Goal: Task Accomplishment & Management: Complete application form

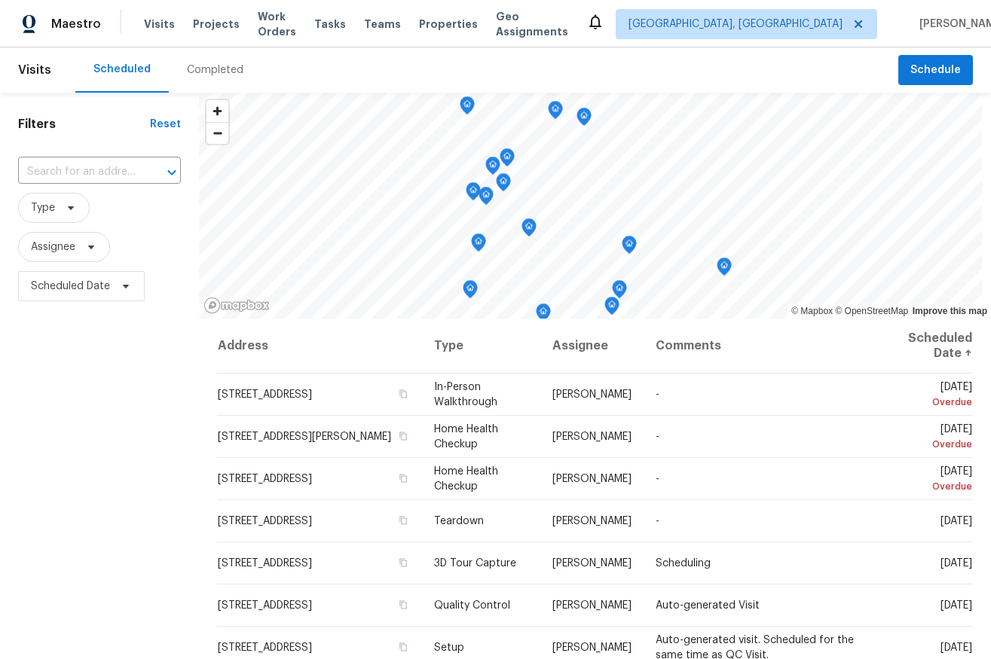
click at [888, 68] on div "Scheduled Completed" at bounding box center [486, 69] width 823 height 45
click at [910, 69] on span "Schedule" at bounding box center [935, 70] width 50 height 19
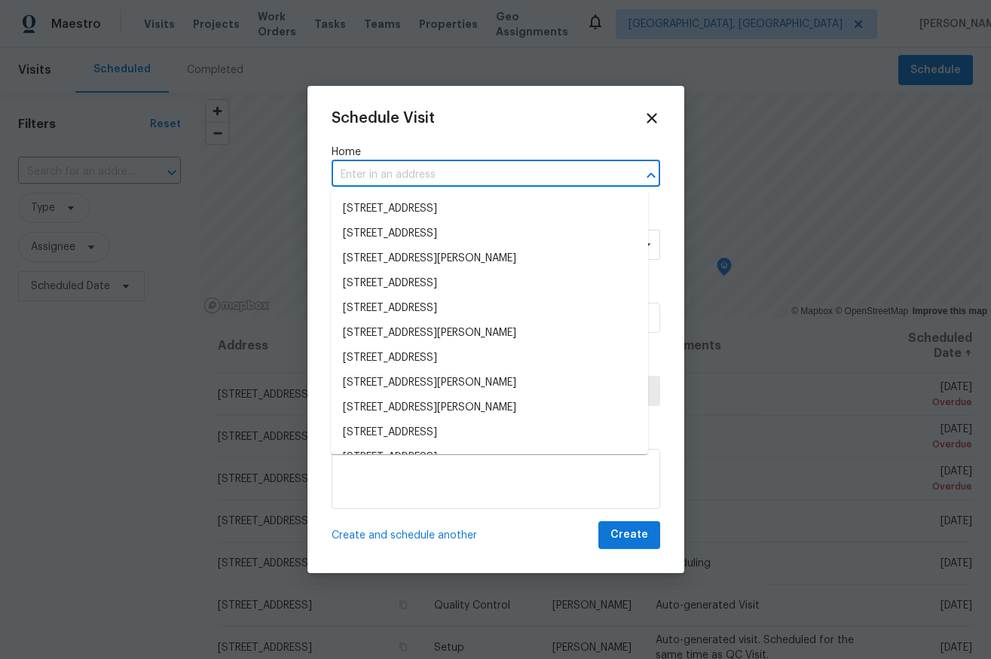
click at [515, 173] on input "text" at bounding box center [474, 174] width 286 height 23
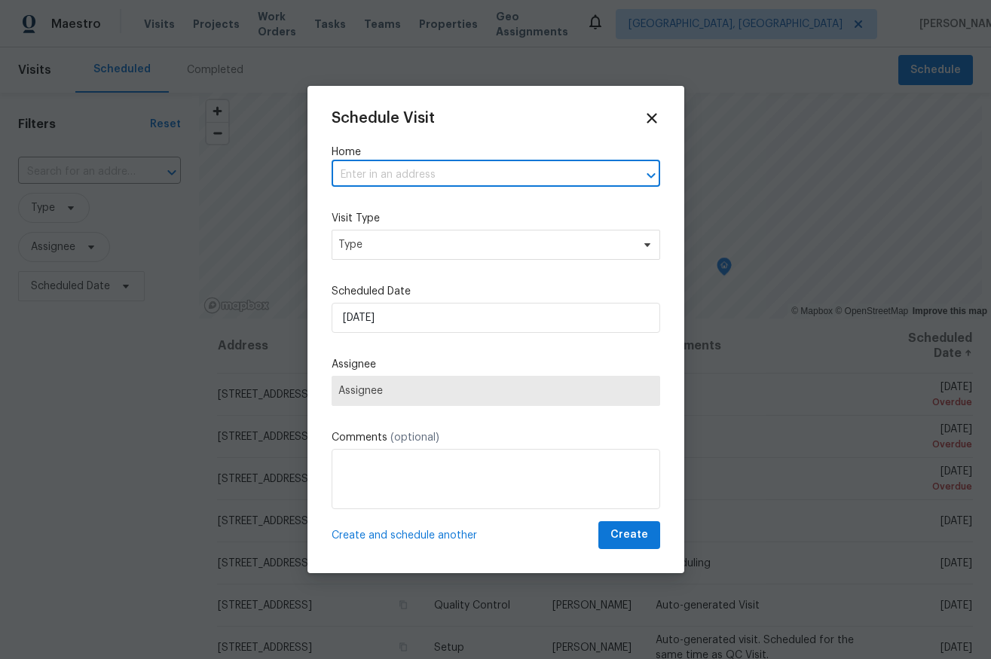
click at [478, 164] on input "text" at bounding box center [474, 174] width 286 height 23
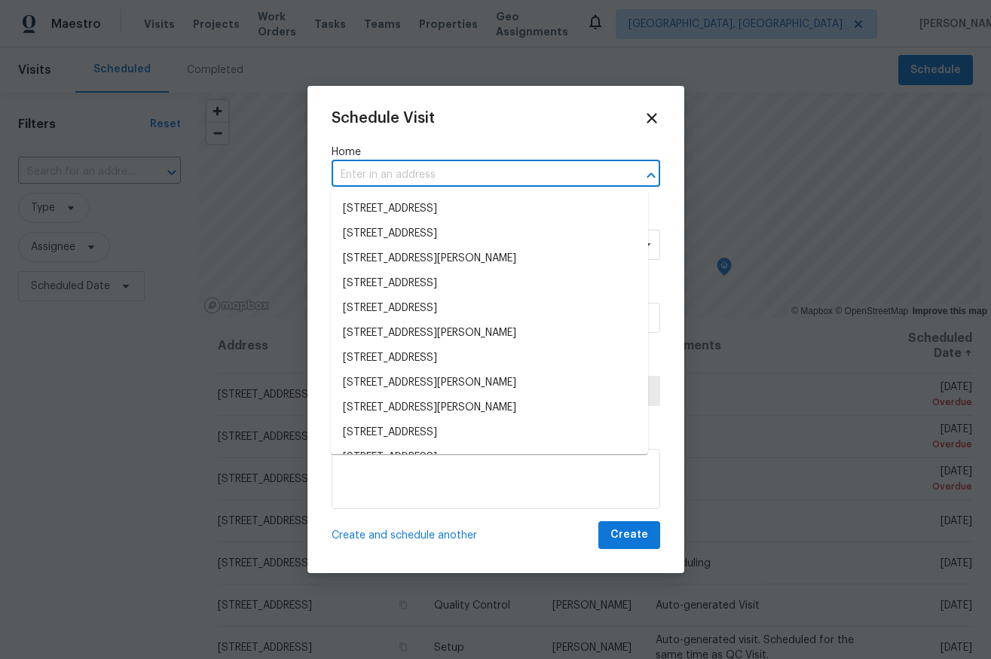
click at [448, 182] on input "text" at bounding box center [474, 174] width 286 height 23
click at [316, 211] on div "Schedule Visit Home ​ Visit Type Type Scheduled Date [DATE] Assignee Assignee C…" at bounding box center [495, 329] width 377 height 487
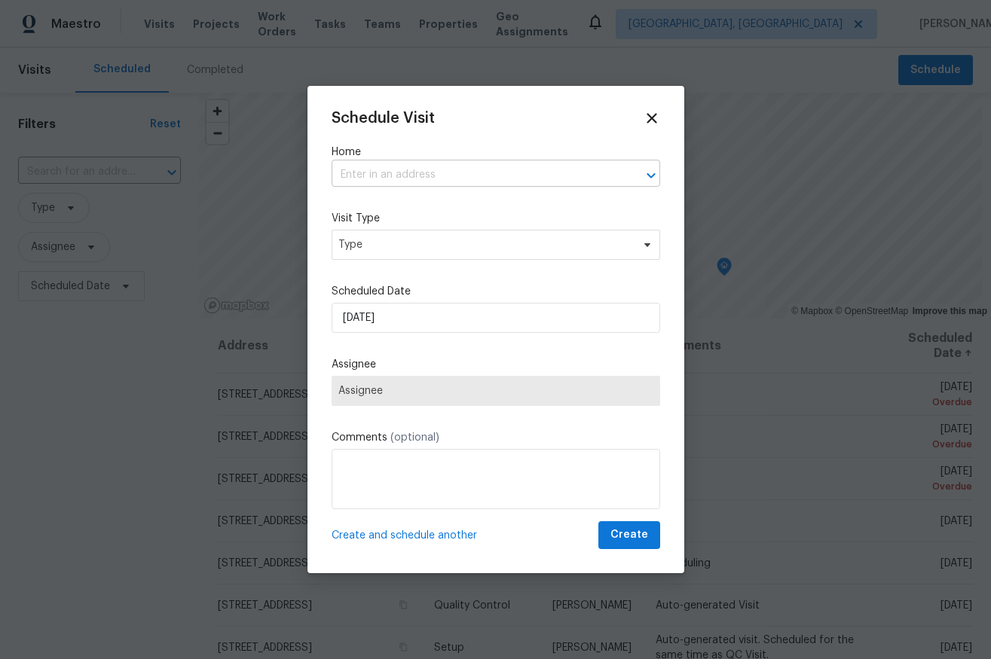
click at [396, 177] on input "text" at bounding box center [474, 174] width 286 height 23
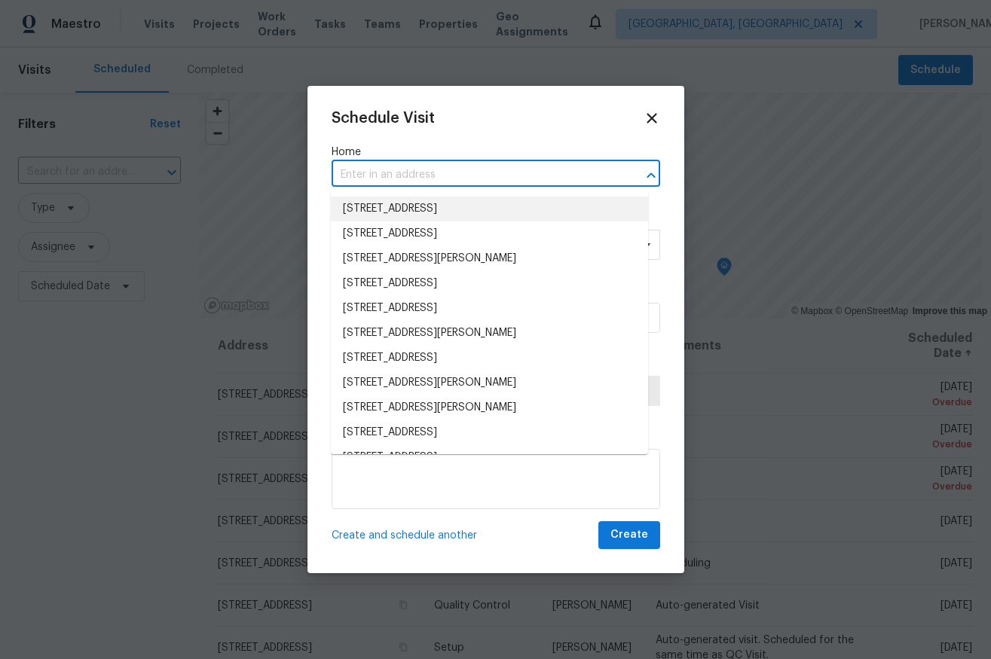
click at [323, 200] on div "Schedule Visit Home ​ Visit Type Type Scheduled Date [DATE] Assignee Assignee C…" at bounding box center [495, 329] width 377 height 487
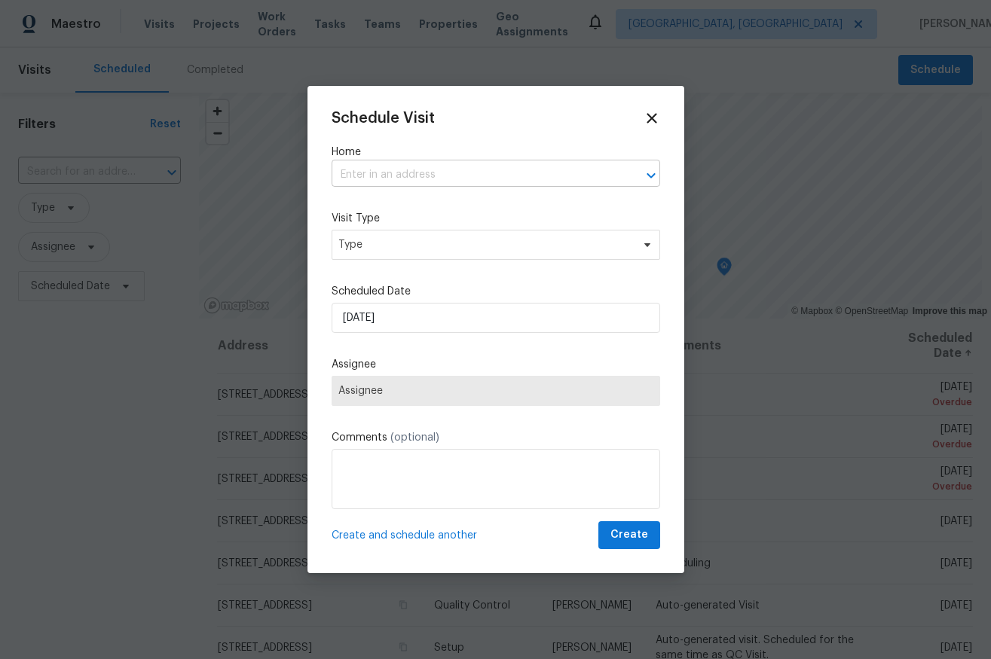
click at [392, 175] on input "text" at bounding box center [474, 174] width 286 height 23
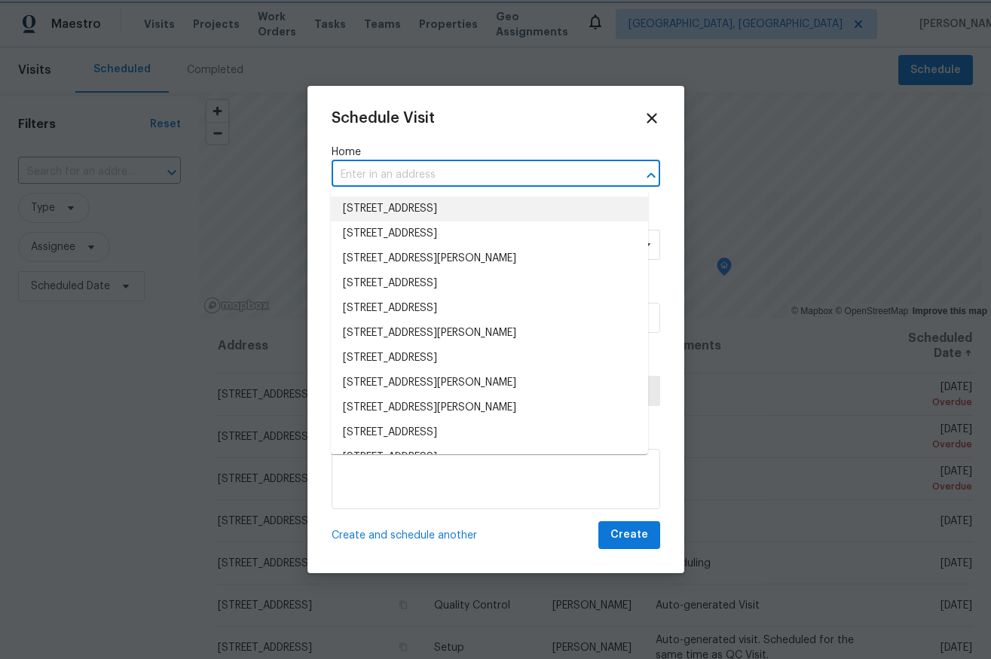
click at [306, 177] on div at bounding box center [495, 329] width 991 height 659
click at [418, 170] on input "text" at bounding box center [474, 174] width 286 height 23
click at [332, 200] on li "[STREET_ADDRESS]" at bounding box center [489, 209] width 317 height 25
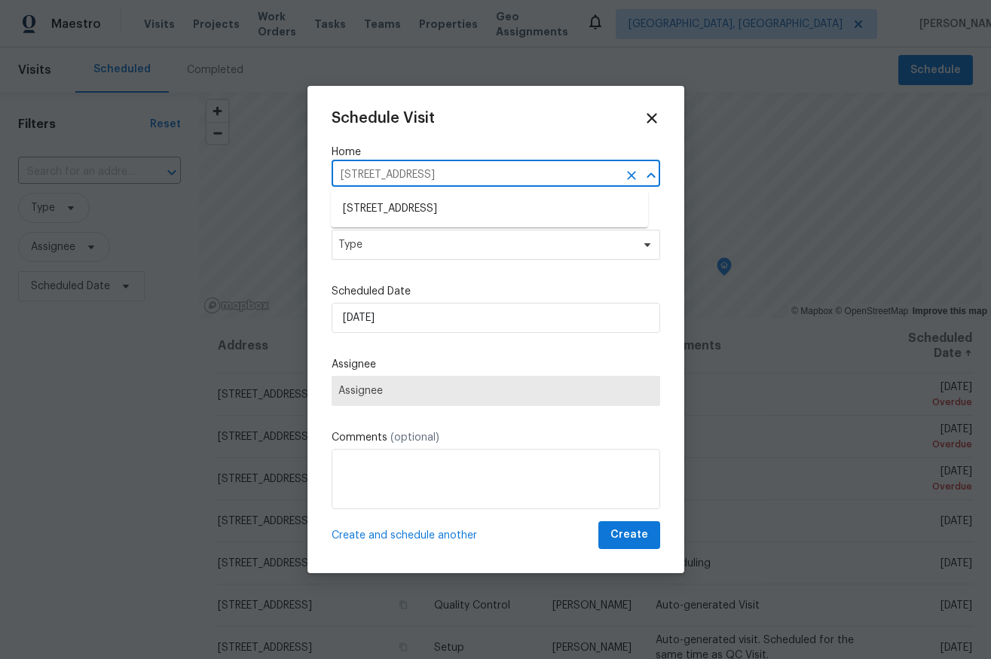
click at [364, 171] on input "[STREET_ADDRESS]" at bounding box center [474, 174] width 286 height 23
click at [624, 176] on icon "Clear" at bounding box center [631, 175] width 15 height 15
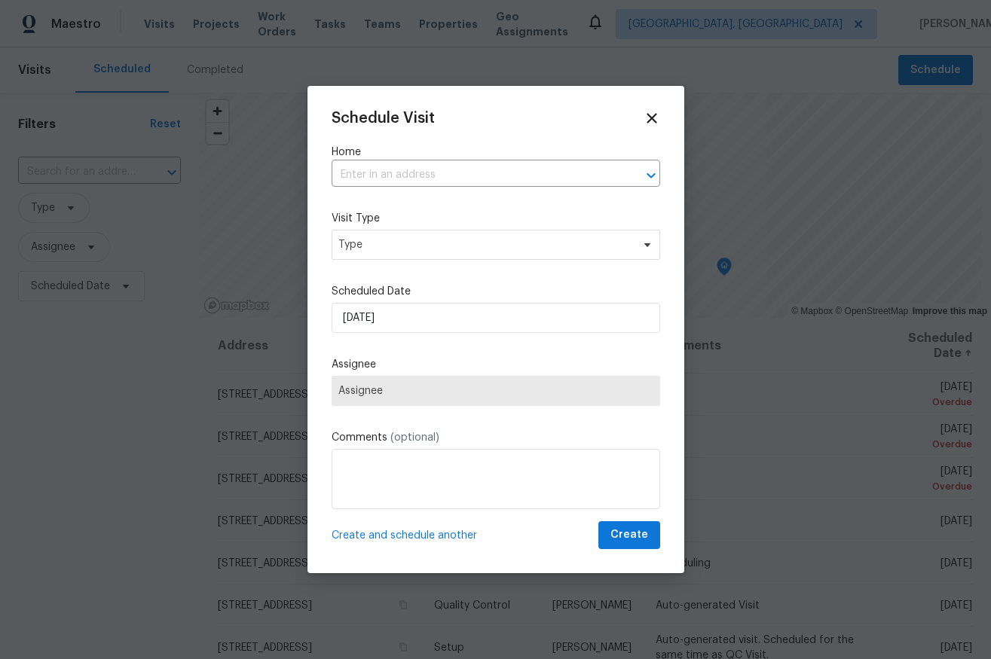
click at [505, 159] on div "Home ​" at bounding box center [495, 166] width 328 height 42
click at [420, 194] on div "Schedule Visit Home ​ Visit Type Type Scheduled Date [DATE] Assignee Assignee C…" at bounding box center [495, 329] width 328 height 439
click at [405, 174] on input "text" at bounding box center [474, 174] width 286 height 23
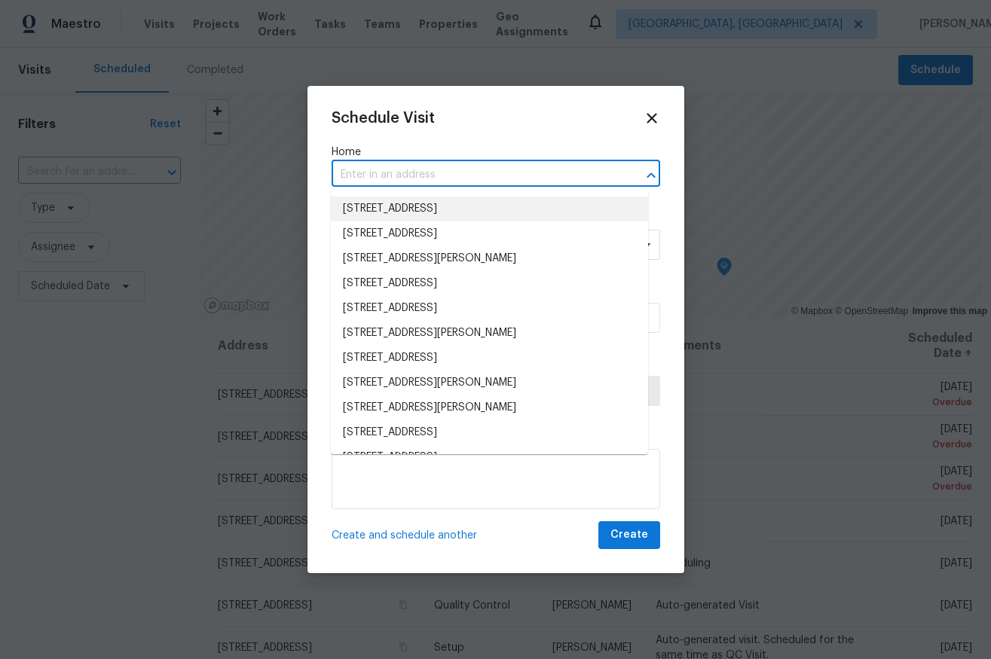
click at [383, 211] on li "[STREET_ADDRESS]" at bounding box center [489, 209] width 317 height 25
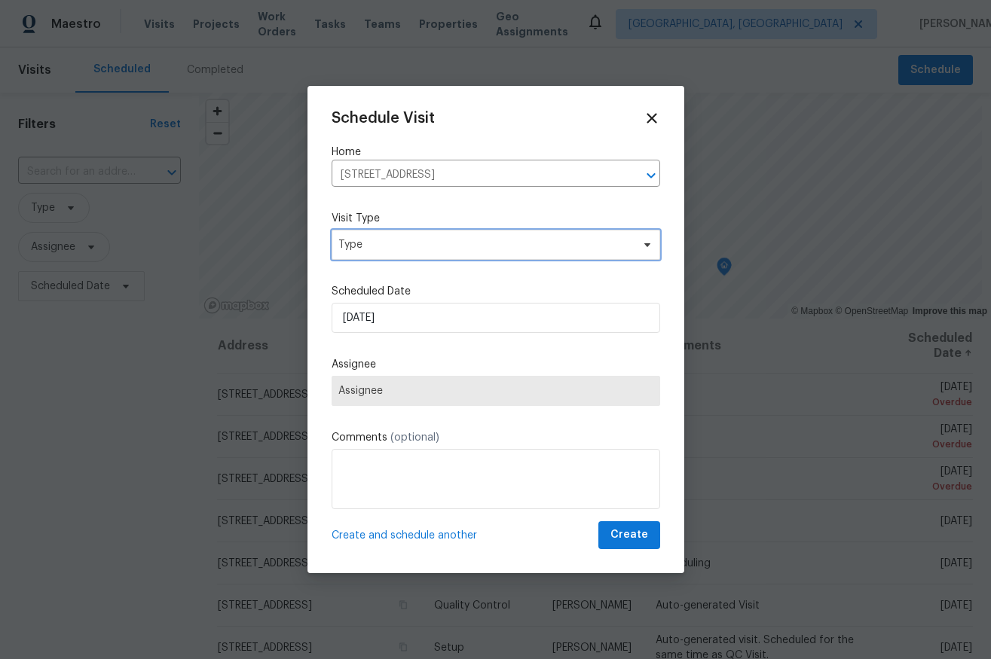
click at [371, 248] on span "Type" at bounding box center [484, 244] width 293 height 15
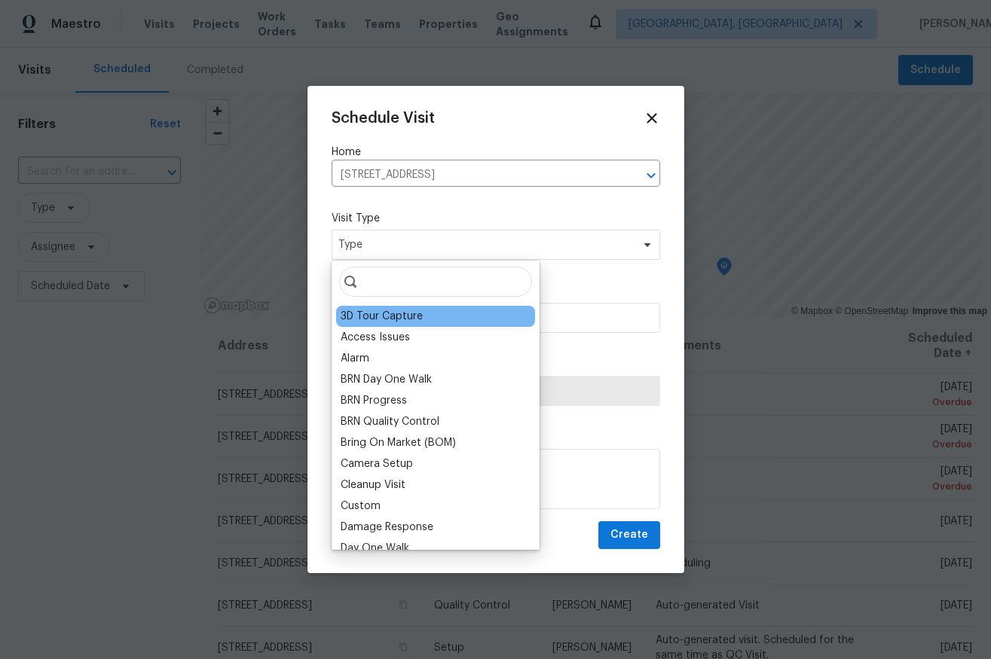
click at [445, 323] on div "3D Tour Capture" at bounding box center [435, 316] width 199 height 21
click at [360, 316] on div "3D Tour Capture" at bounding box center [382, 316] width 82 height 15
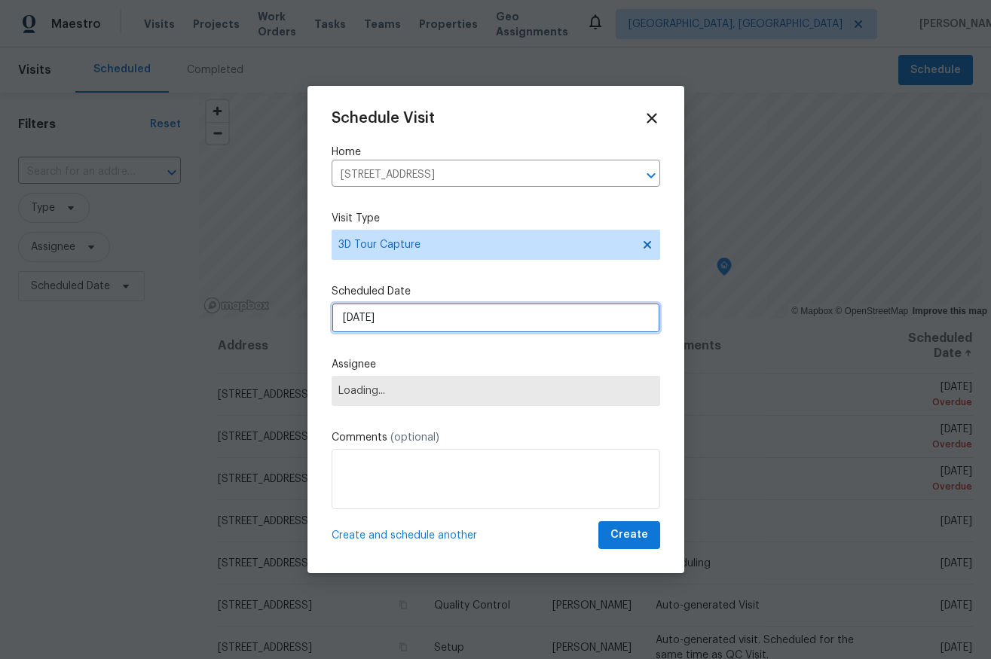
click at [435, 325] on input "[DATE]" at bounding box center [495, 318] width 328 height 30
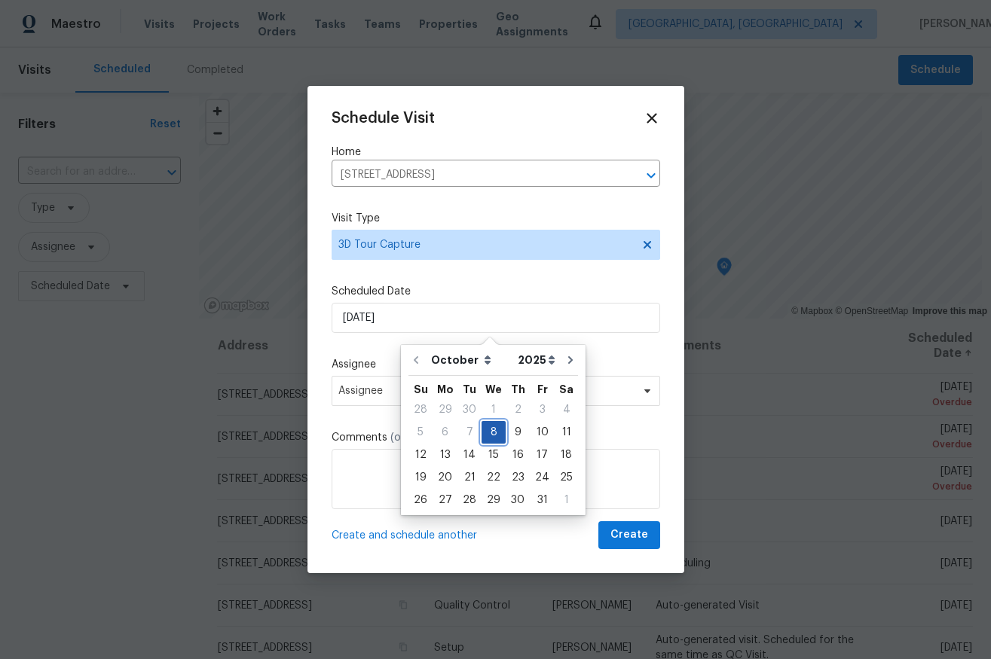
click at [487, 433] on div "8" at bounding box center [493, 432] width 24 height 21
click at [491, 431] on div "8" at bounding box center [493, 432] width 24 height 21
click at [515, 428] on div "9" at bounding box center [518, 432] width 24 height 21
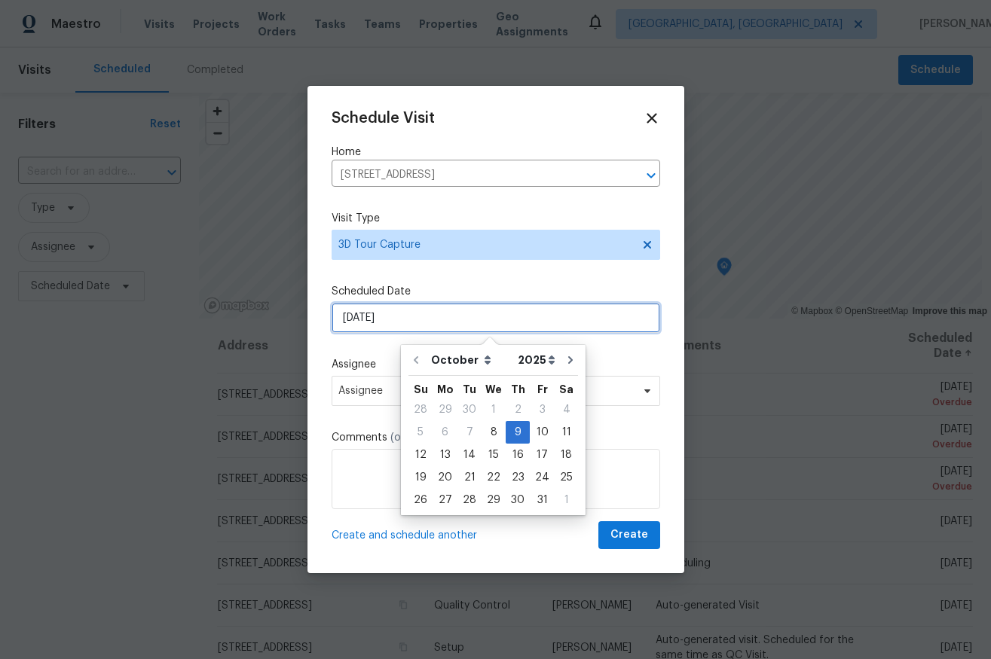
click at [404, 316] on input "[DATE]" at bounding box center [495, 318] width 328 height 30
click at [539, 437] on div "10" at bounding box center [542, 432] width 25 height 21
type input "[DATE]"
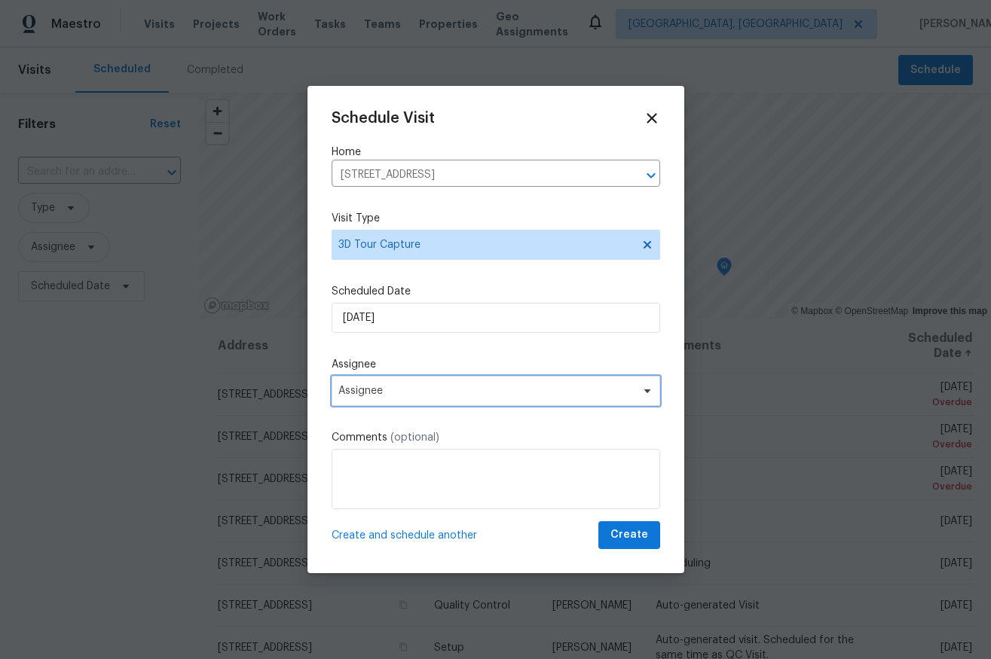
click at [423, 390] on span "Assignee" at bounding box center [485, 391] width 295 height 12
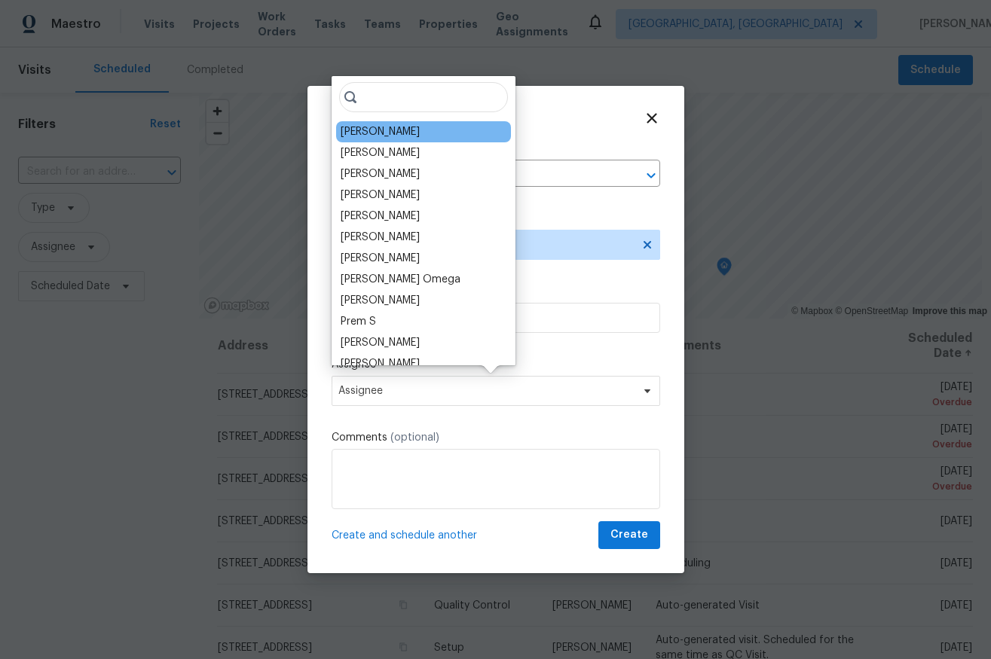
click at [421, 136] on div "[PERSON_NAME]" at bounding box center [423, 131] width 175 height 21
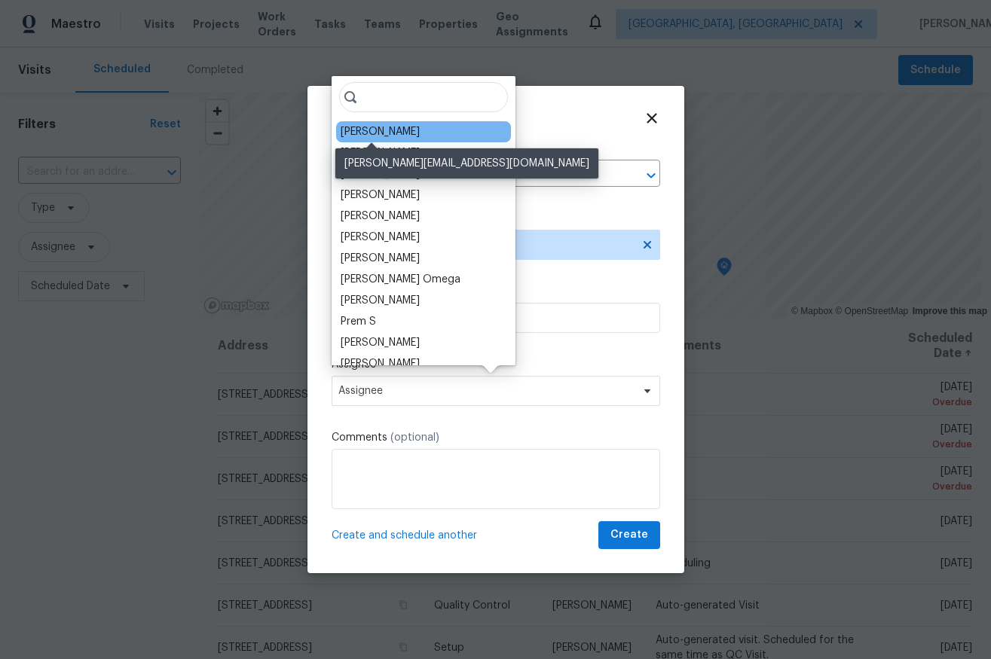
click at [399, 129] on div "[PERSON_NAME]" at bounding box center [380, 131] width 79 height 15
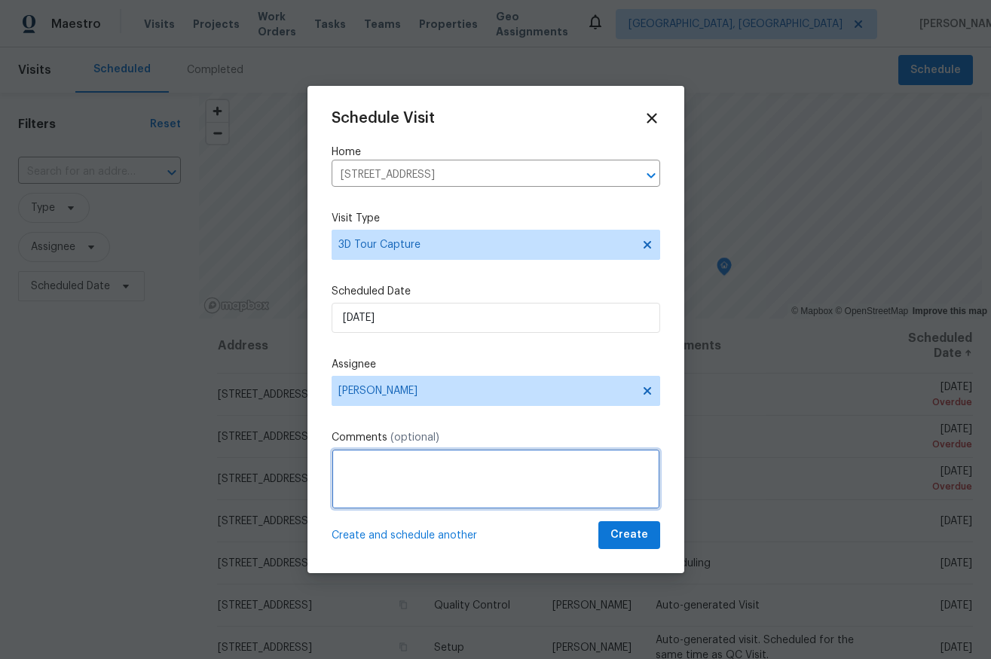
click at [432, 500] on textarea at bounding box center [495, 479] width 328 height 60
click at [458, 471] on textarea at bounding box center [495, 479] width 328 height 60
type textarea "test"
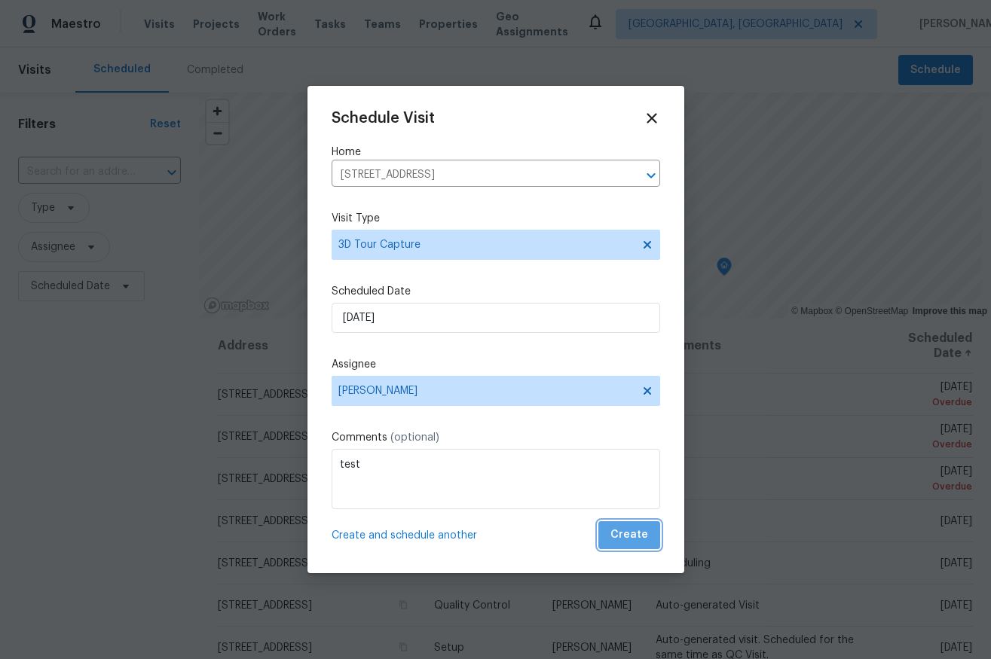
click at [622, 532] on span "Create" at bounding box center [629, 535] width 38 height 19
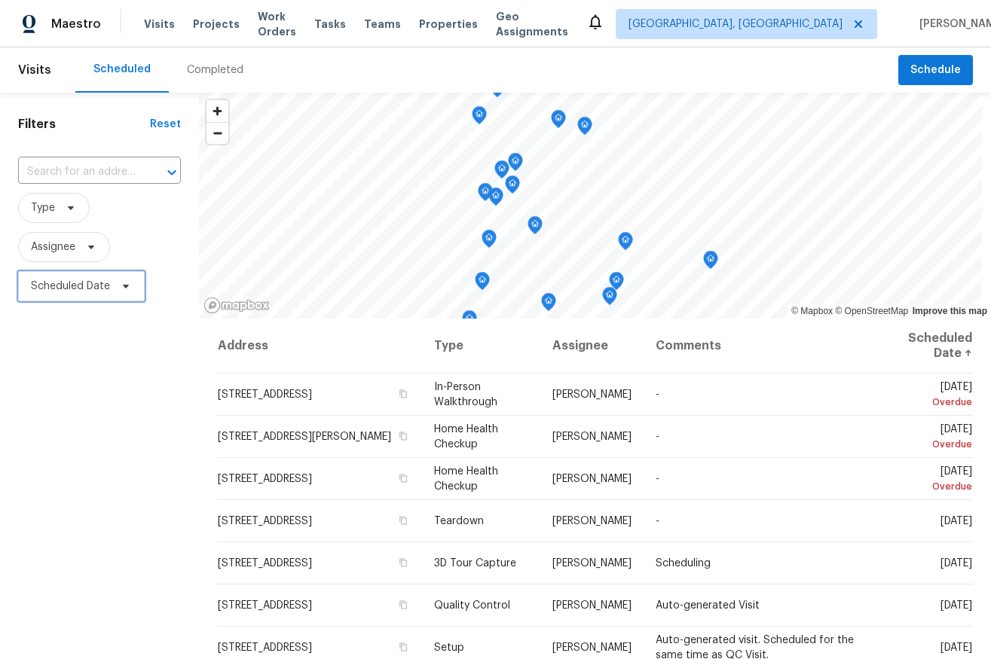
click at [96, 282] on span "Scheduled Date" at bounding box center [70, 286] width 79 height 15
click at [161, 264] on span "Assignee" at bounding box center [99, 247] width 163 height 39
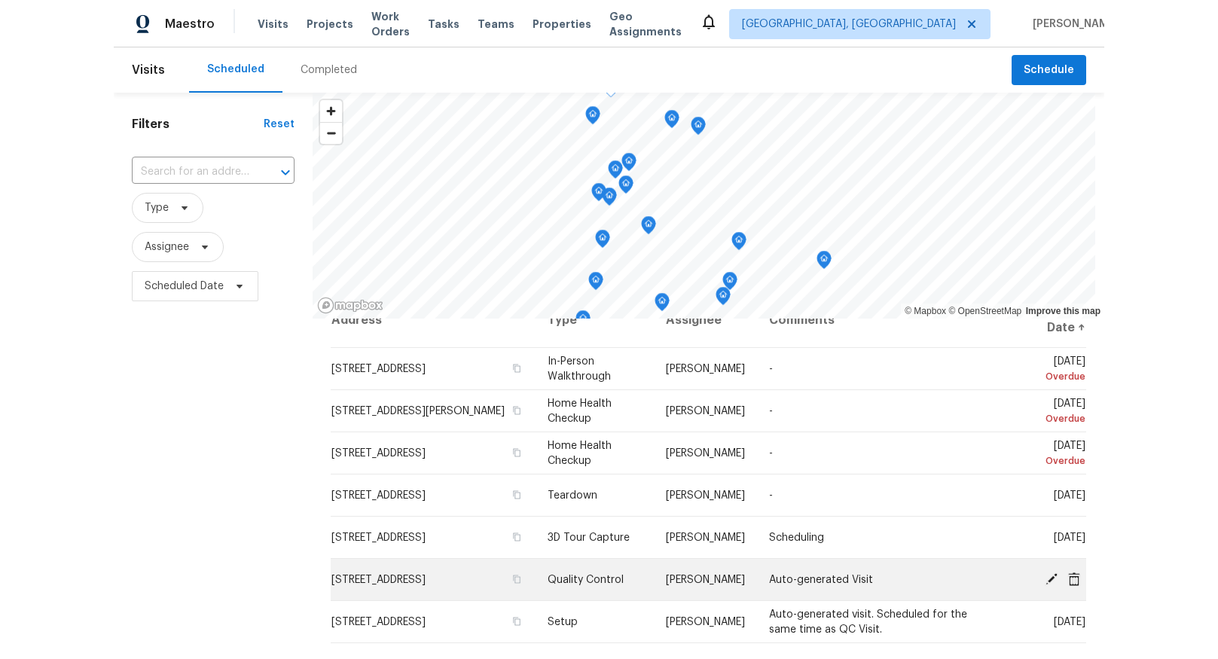
scroll to position [383, 0]
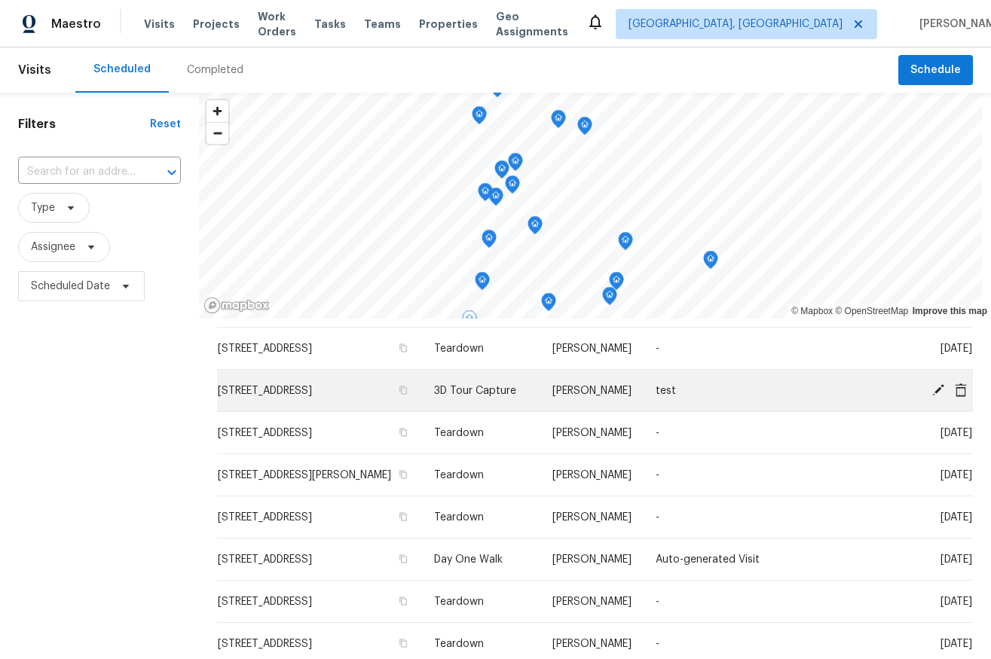
click at [323, 393] on td "[STREET_ADDRESS]" at bounding box center [319, 391] width 205 height 42
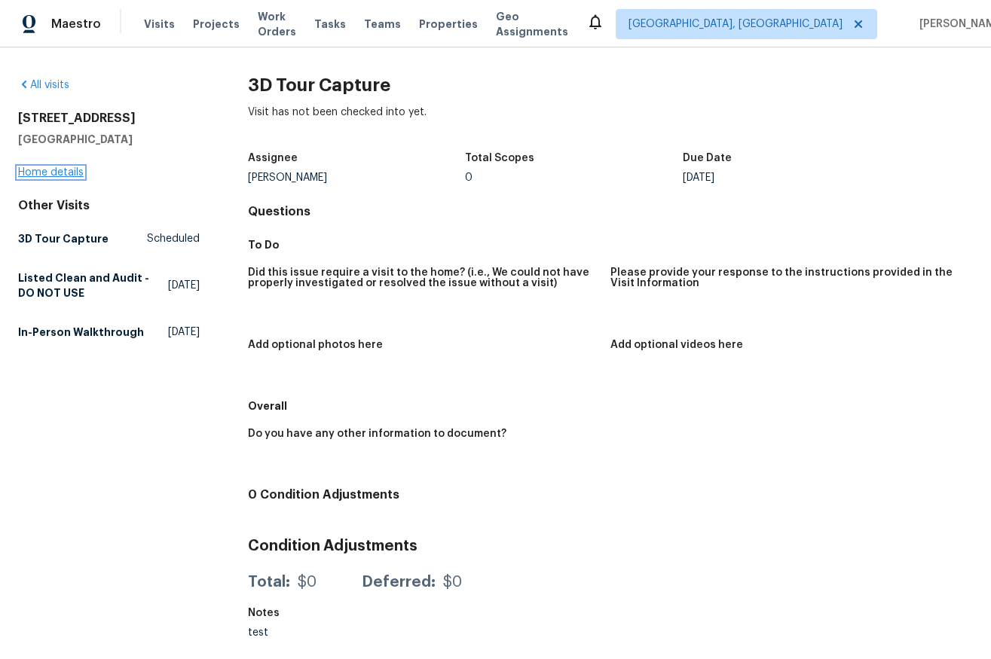
click at [34, 174] on link "Home details" at bounding box center [51, 172] width 66 height 11
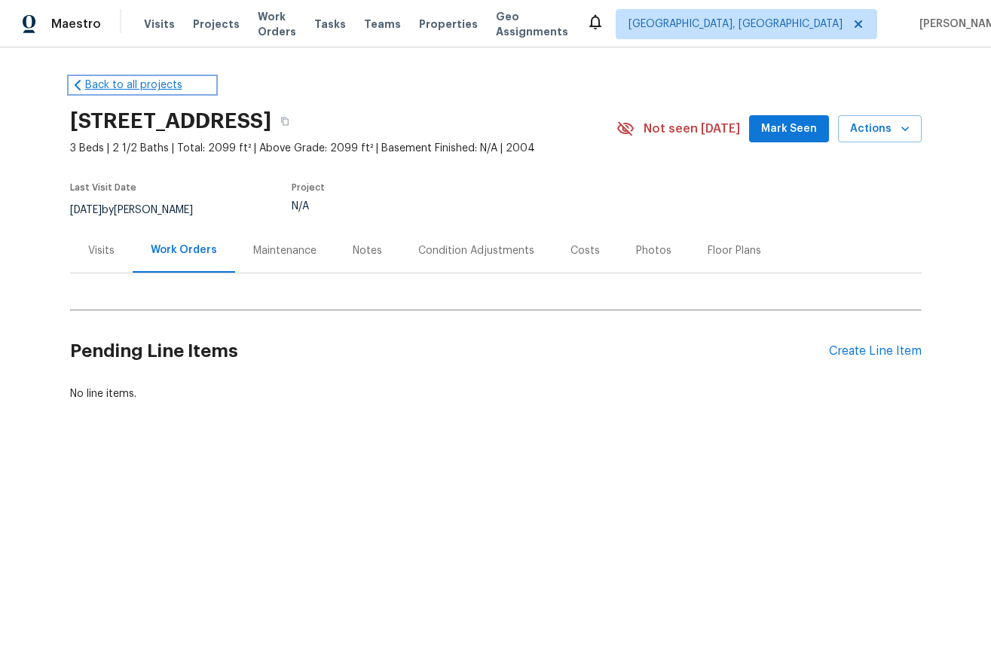
click at [99, 80] on link "Back to all projects" at bounding box center [142, 85] width 145 height 15
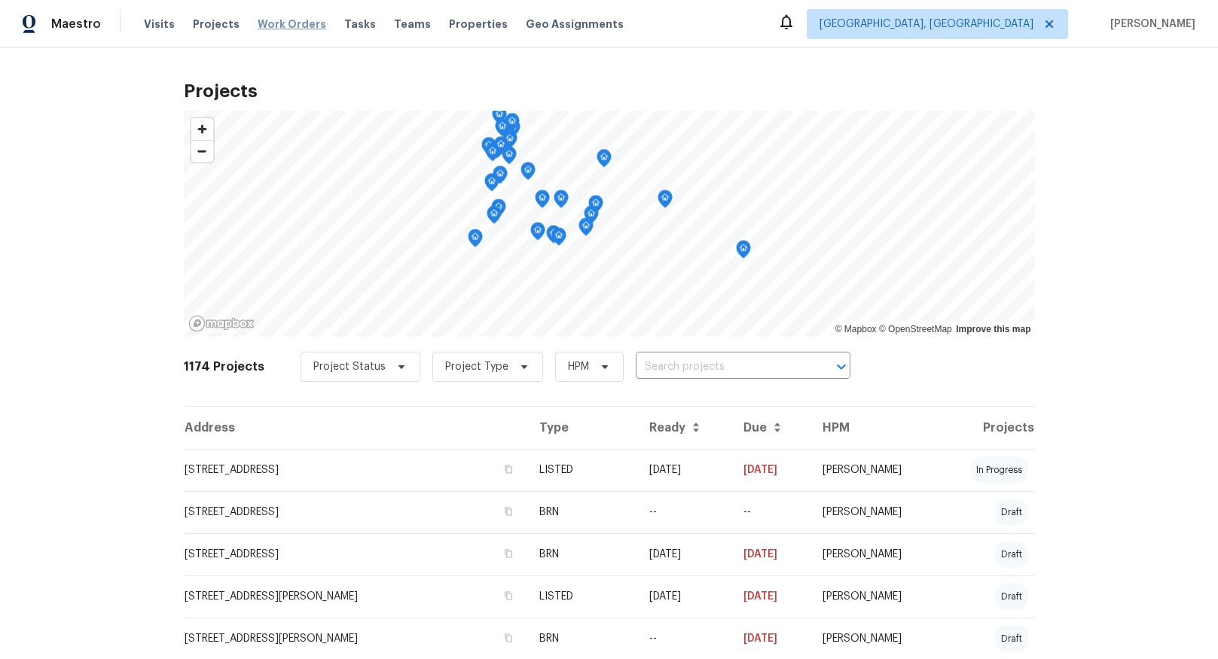
click at [273, 23] on span "Work Orders" at bounding box center [292, 24] width 69 height 15
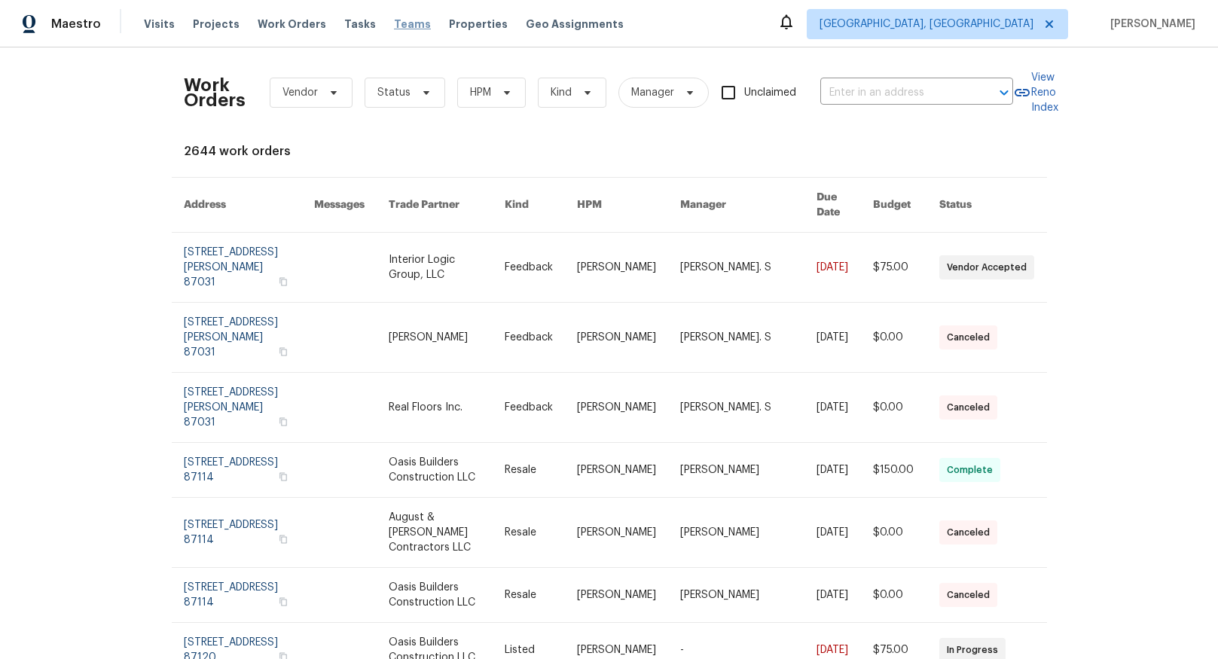
click at [394, 22] on span "Teams" at bounding box center [412, 24] width 37 height 15
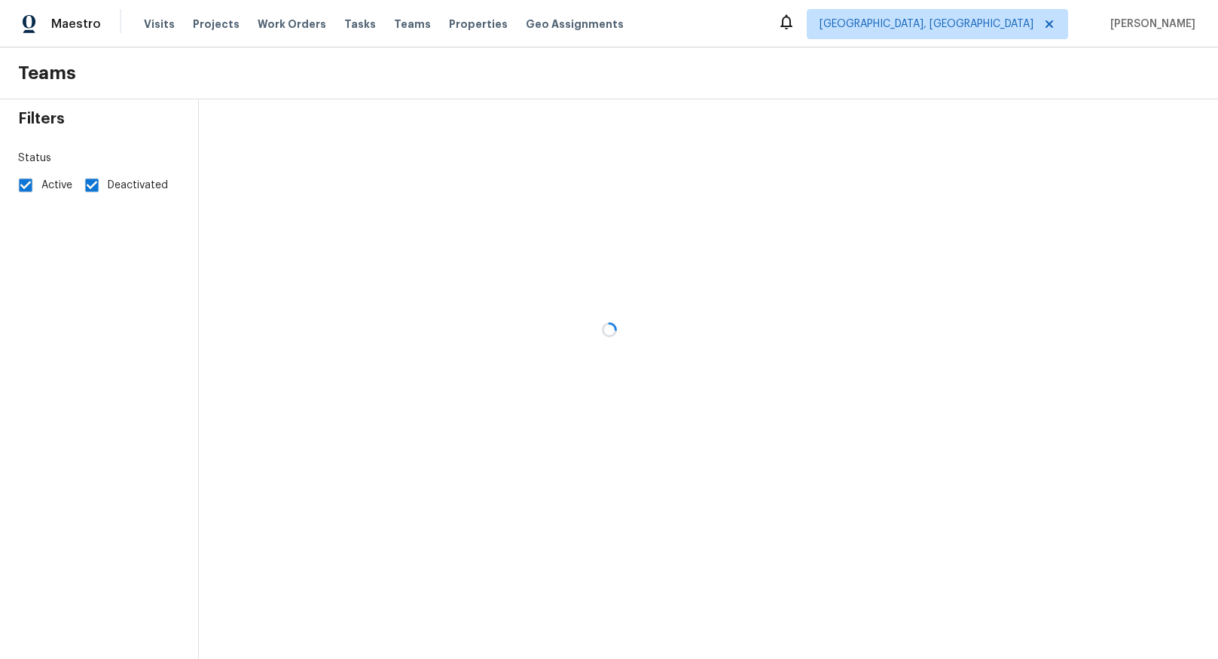
click at [337, 23] on div at bounding box center [609, 329] width 1218 height 659
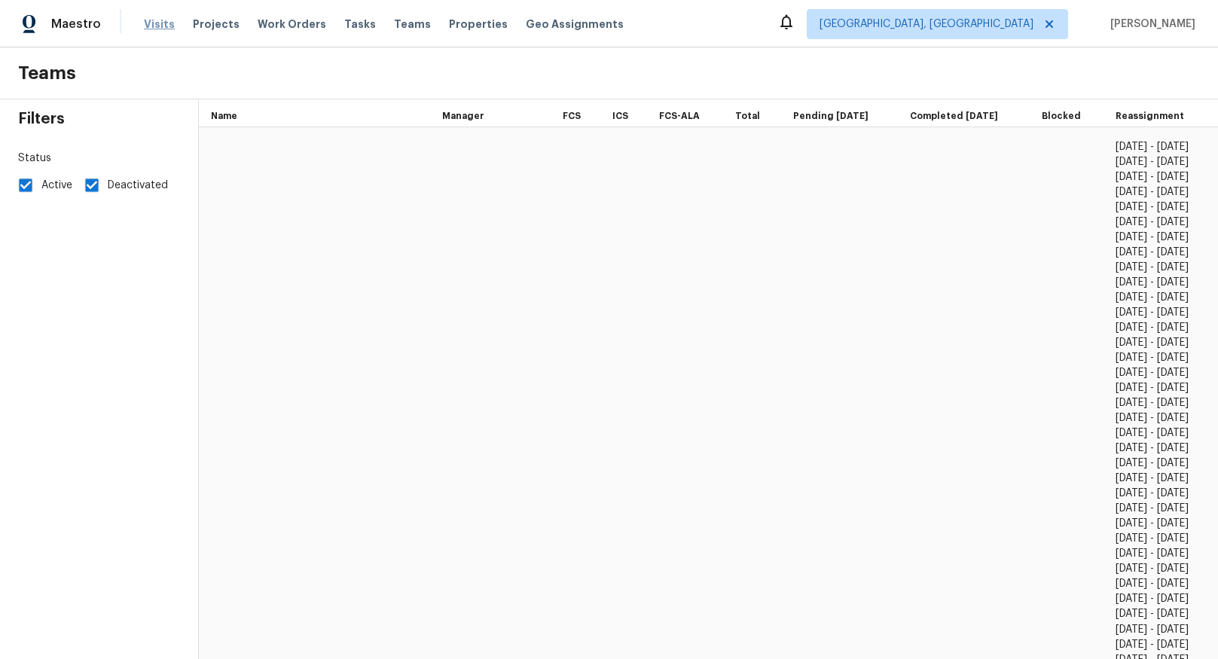
click at [148, 22] on span "Visits" at bounding box center [159, 24] width 31 height 15
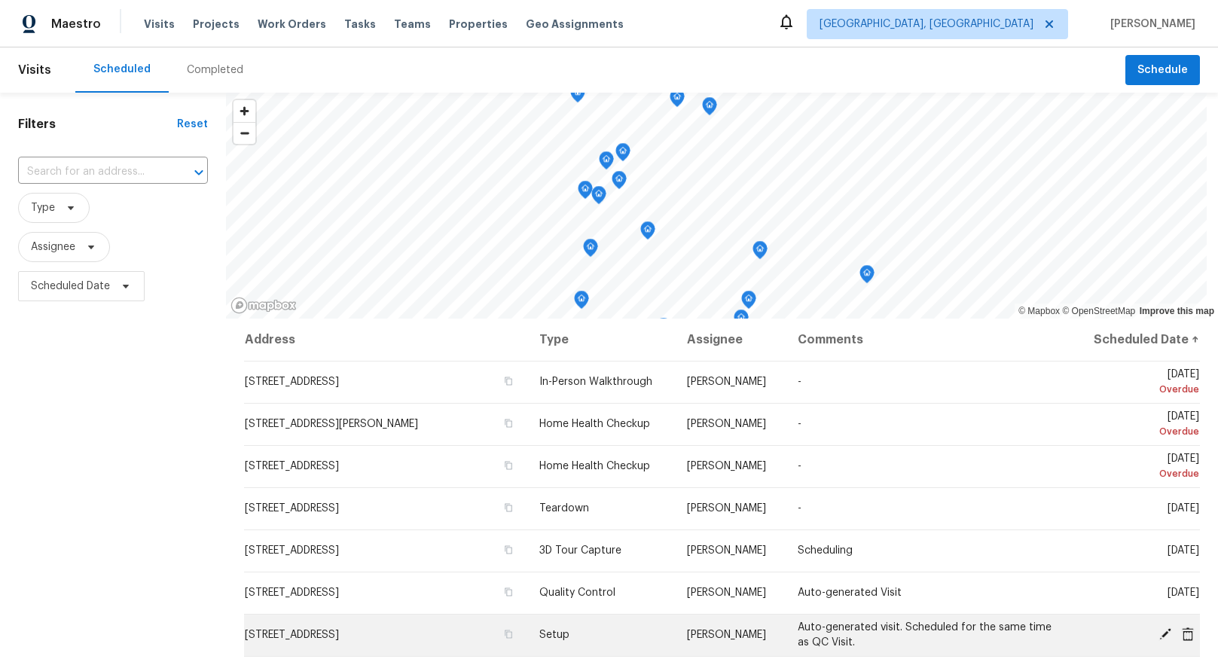
scroll to position [292, 0]
